Goal: Task Accomplishment & Management: Use online tool/utility

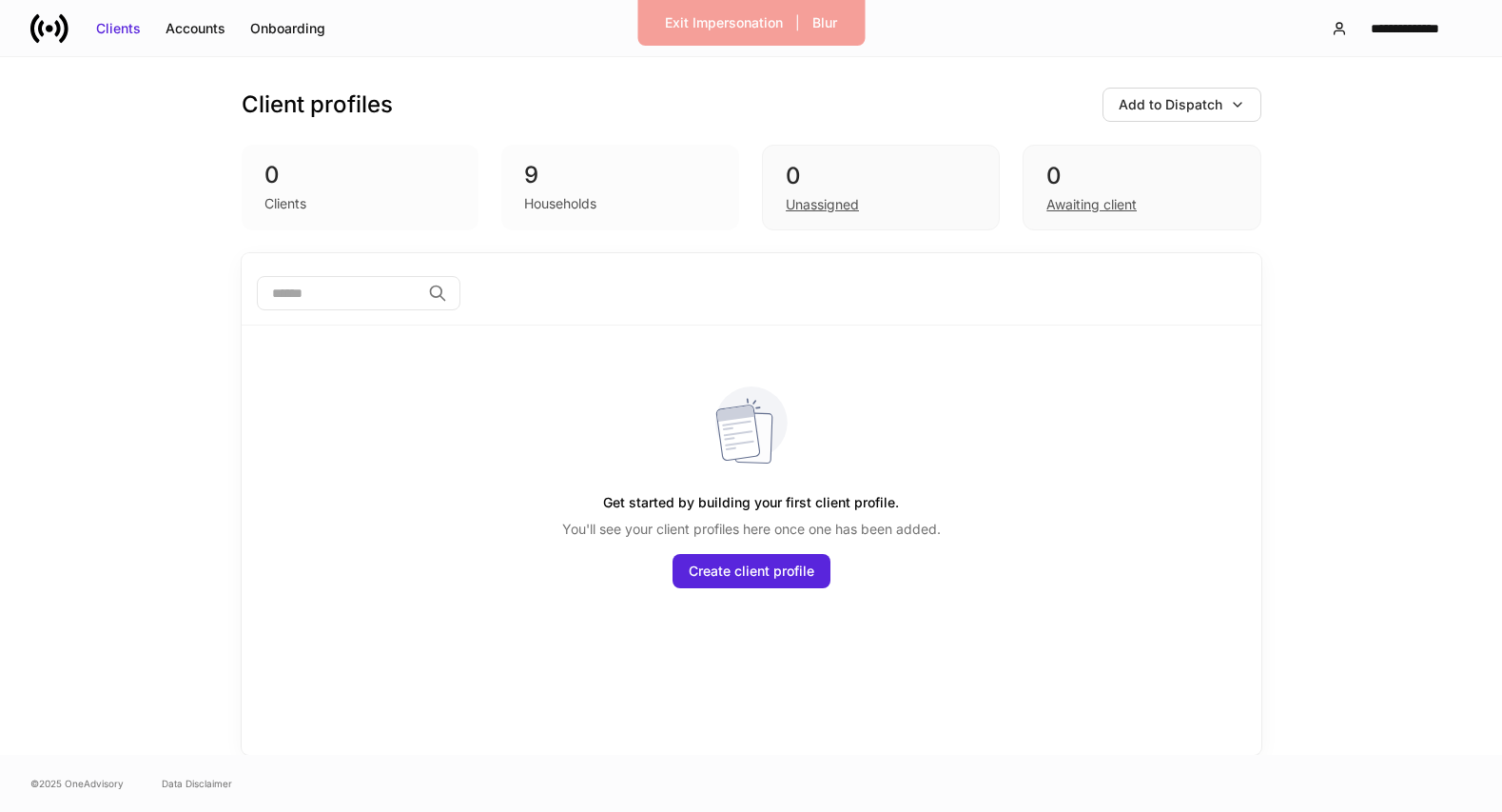
click at [584, 204] on div "Households" at bounding box center [560, 203] width 72 height 19
click at [1400, 26] on div "**********" at bounding box center [1404, 27] width 101 height 19
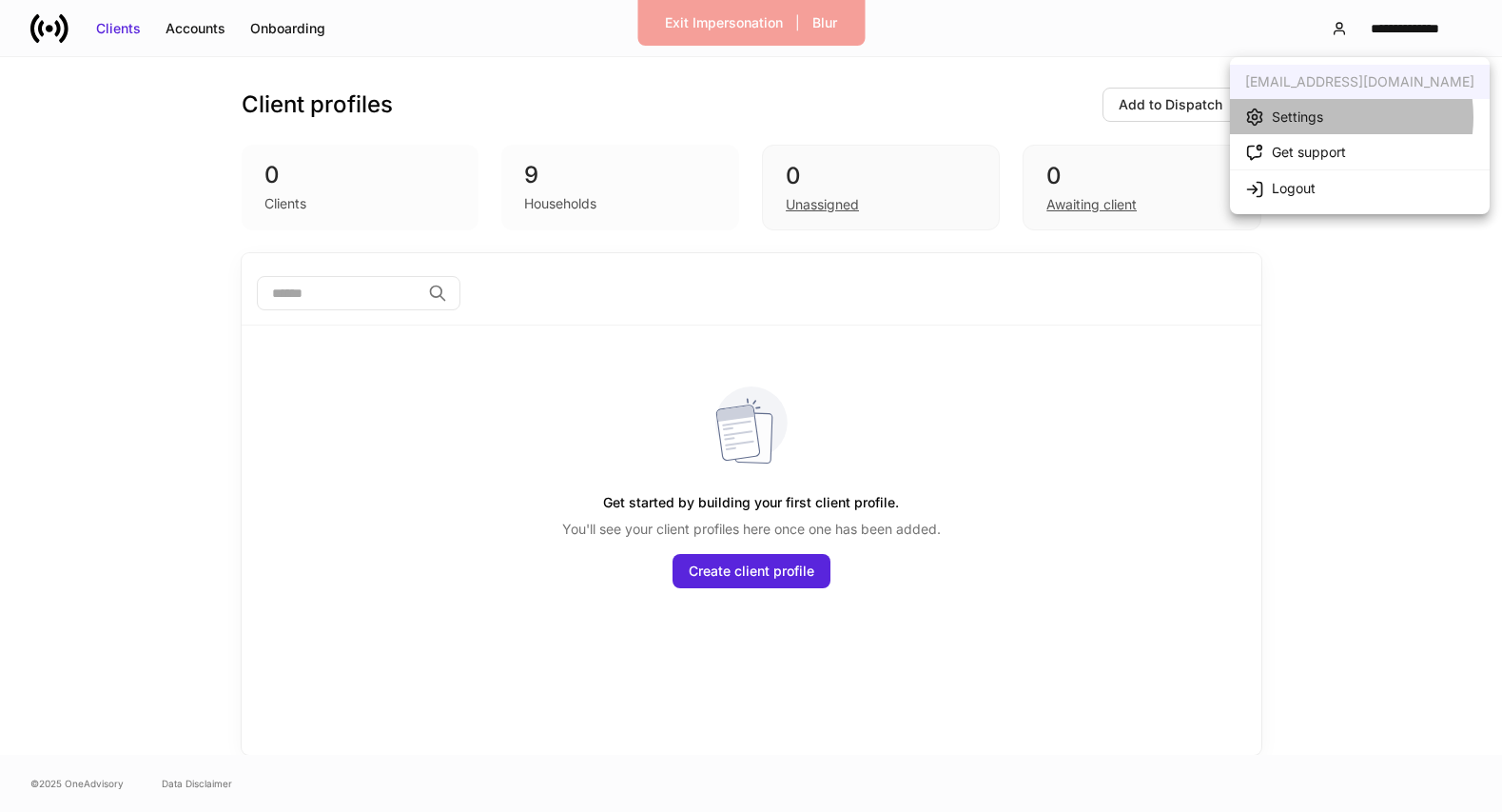
click at [1330, 117] on li "Settings" at bounding box center [1360, 116] width 260 height 35
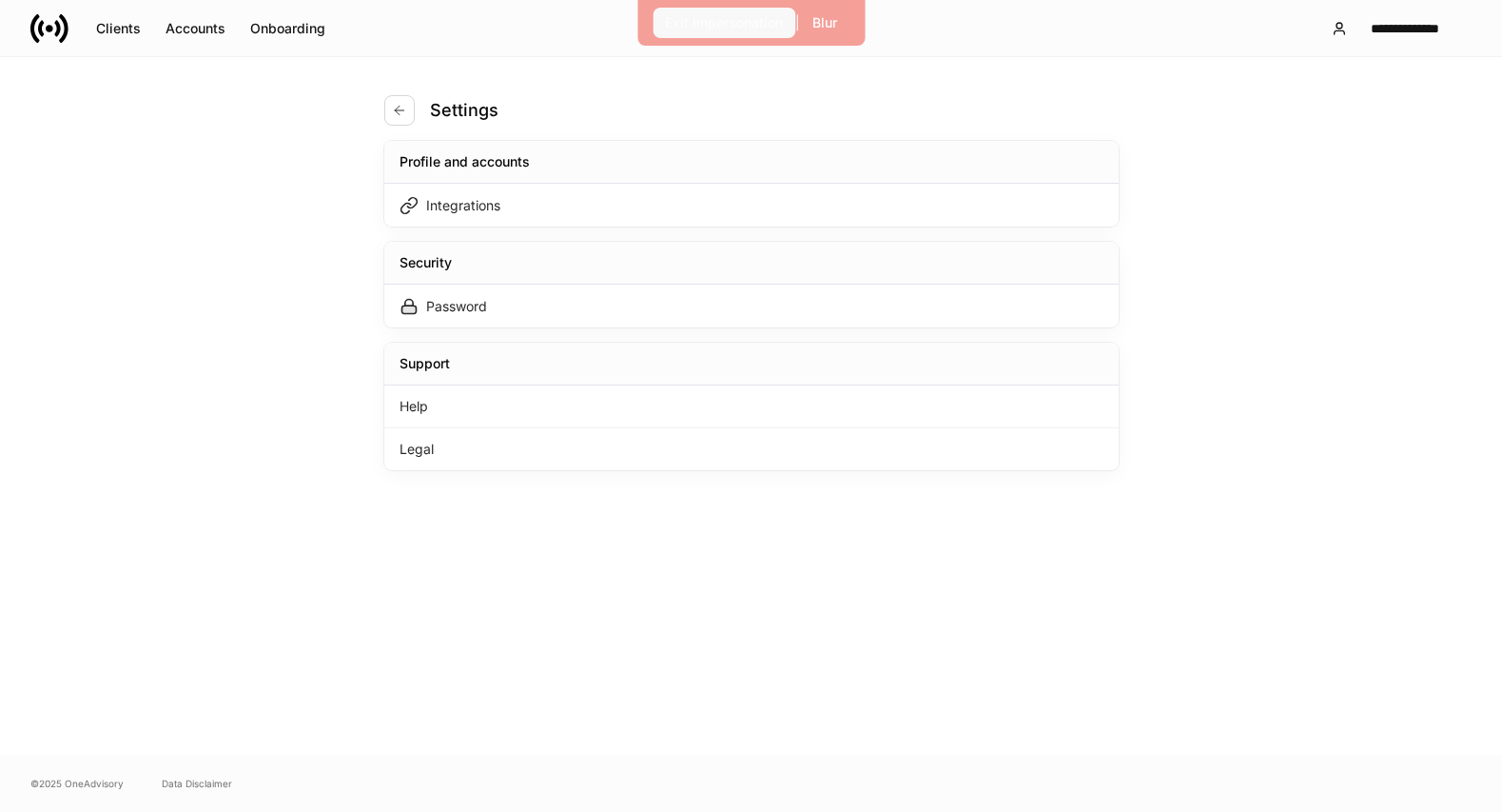
click at [772, 17] on div "Exit Impersonation" at bounding box center [723, 22] width 118 height 19
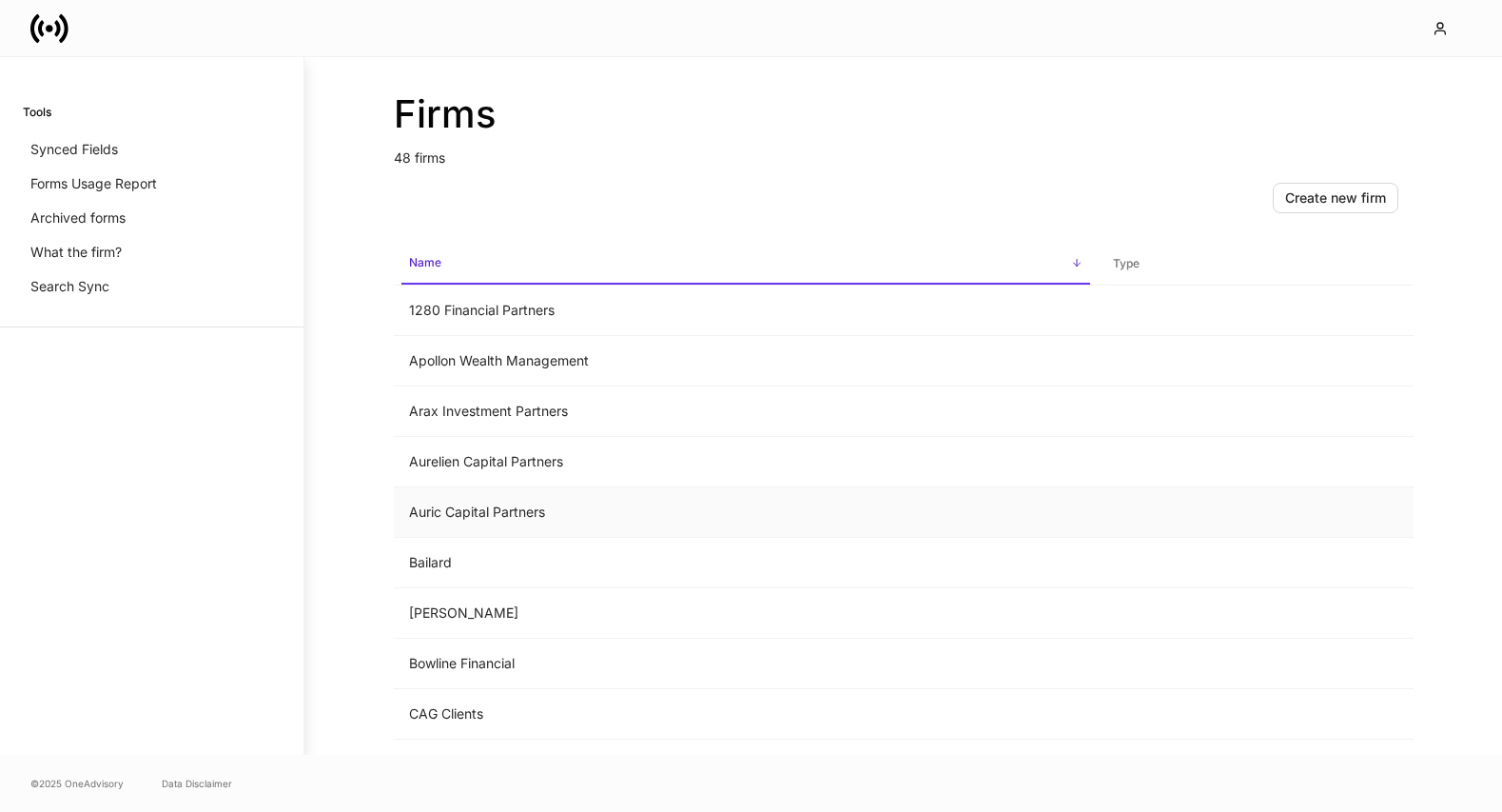
click at [542, 503] on td "Auric Capital Partners" at bounding box center [746, 512] width 704 height 51
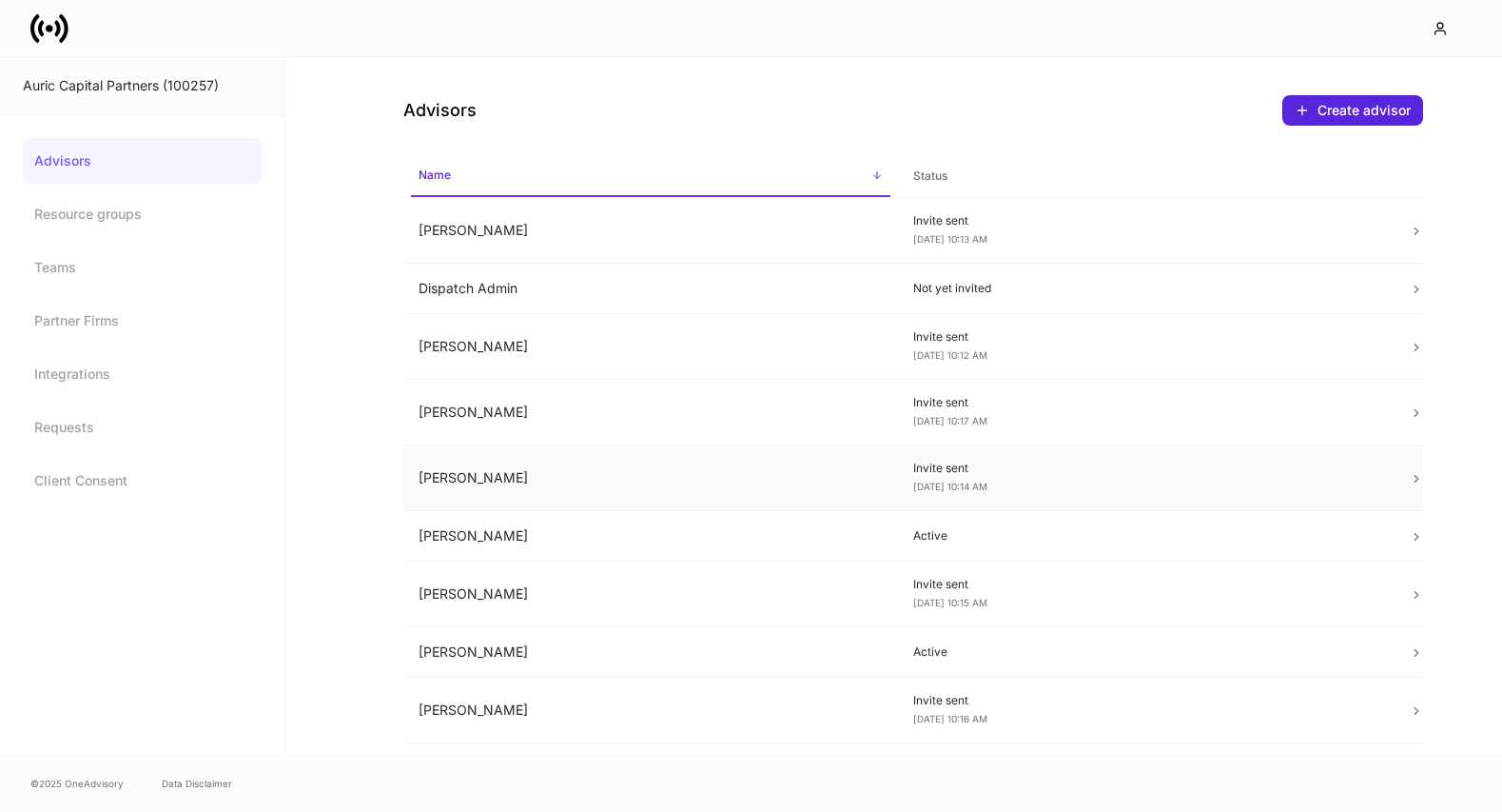
scroll to position [54, 0]
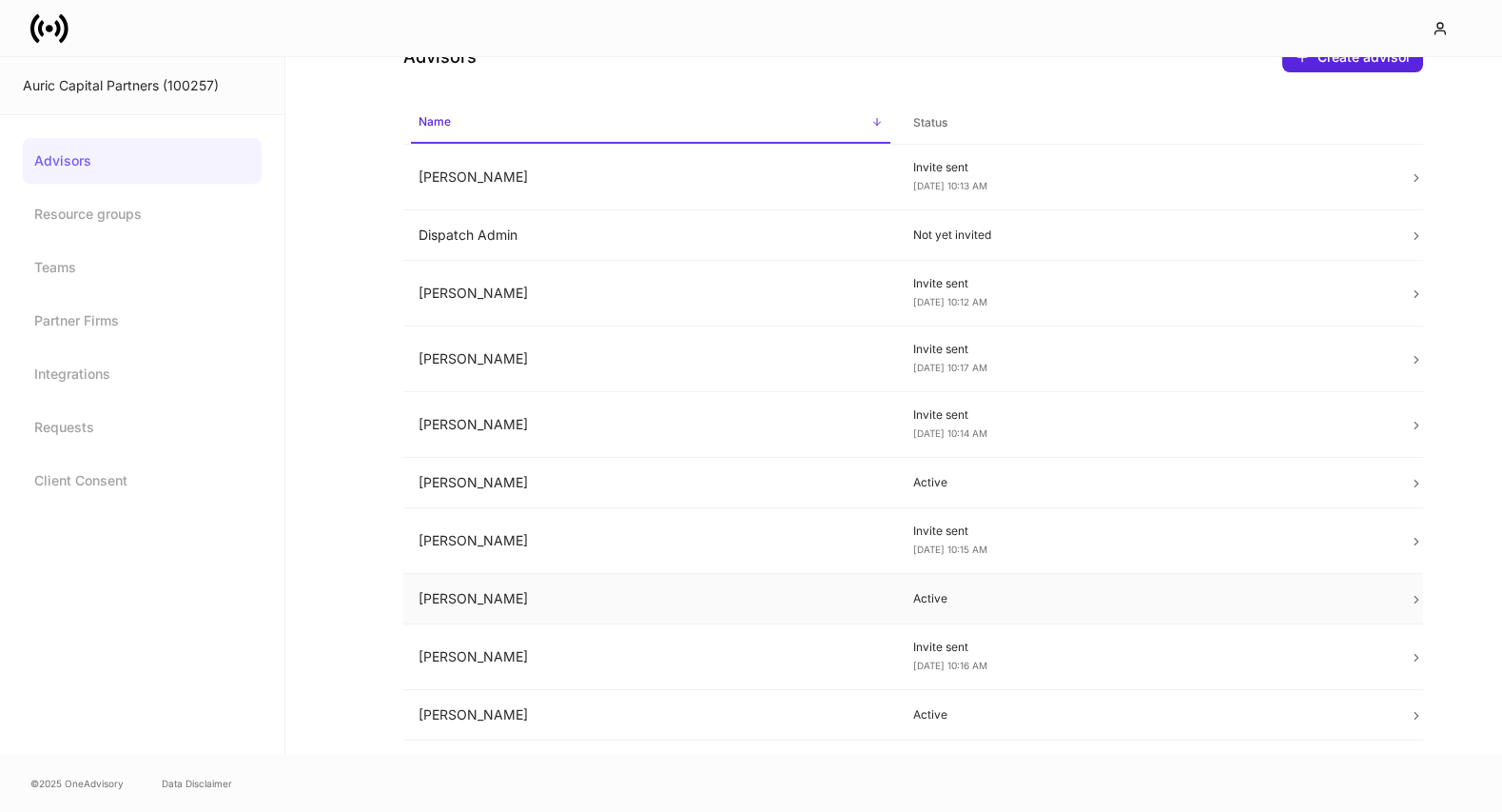
click at [709, 582] on td "[PERSON_NAME]" at bounding box center [651, 599] width 496 height 51
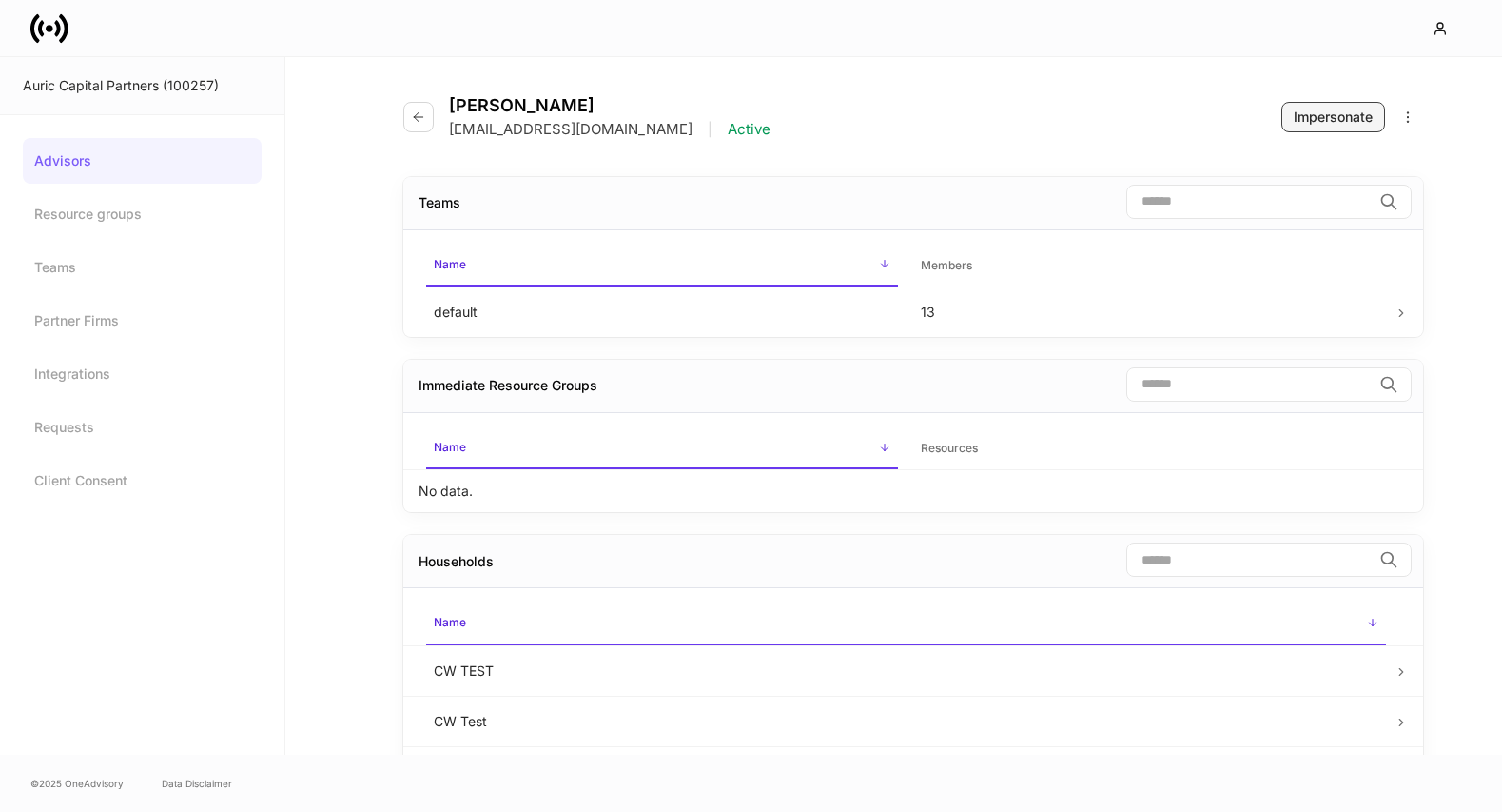
click at [1299, 114] on div "Impersonate" at bounding box center [1333, 116] width 79 height 19
